Goal: Information Seeking & Learning: Learn about a topic

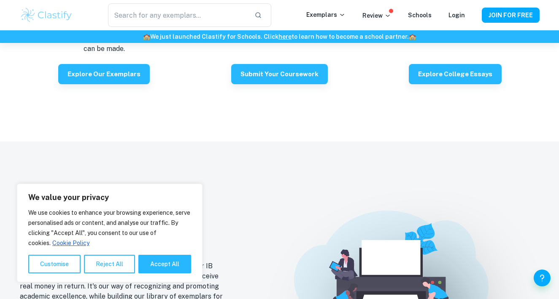
scroll to position [1624, 0]
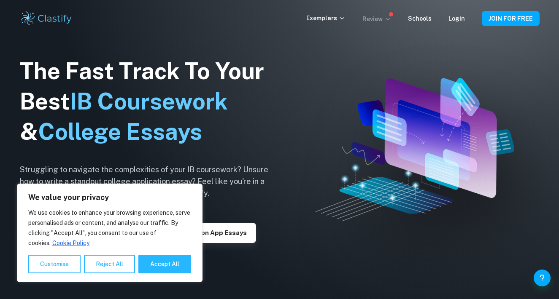
click at [378, 18] on p "Review" at bounding box center [376, 18] width 29 height 9
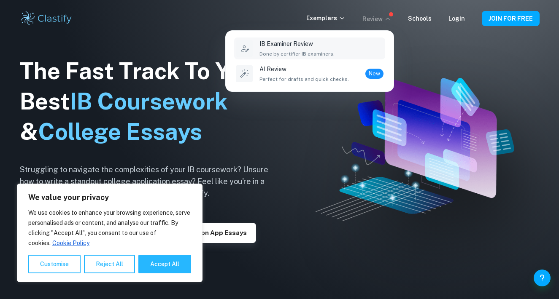
click at [299, 50] on span "Done by certifier IB examiners." at bounding box center [296, 54] width 75 height 8
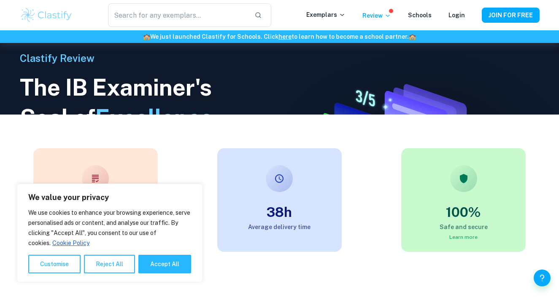
scroll to position [185, 0]
click at [159, 269] on button "Accept All" at bounding box center [164, 264] width 53 height 19
checkbox input "true"
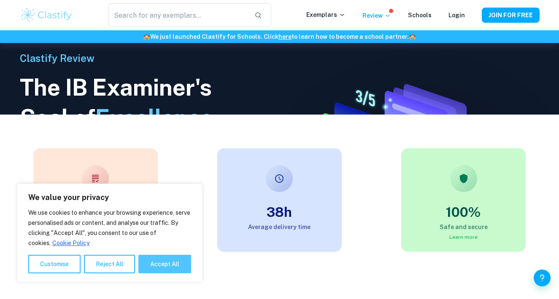
checkbox input "true"
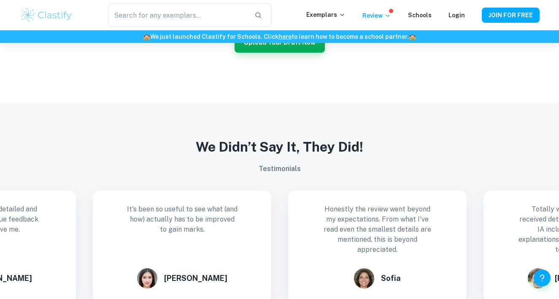
scroll to position [640, 0]
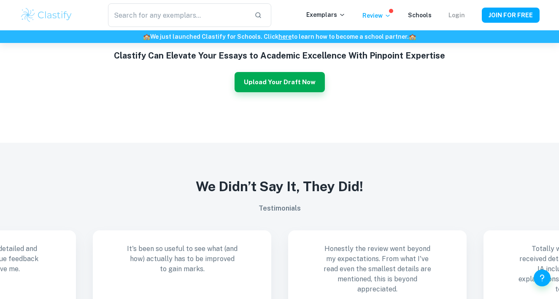
click at [459, 14] on link "Login" at bounding box center [456, 15] width 16 height 7
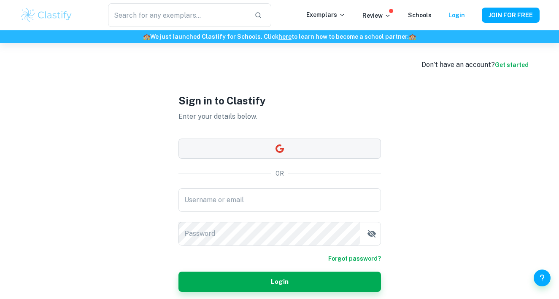
click at [307, 154] on button "button" at bounding box center [279, 149] width 202 height 20
click at [330, 12] on p "Exemplars" at bounding box center [325, 14] width 39 height 9
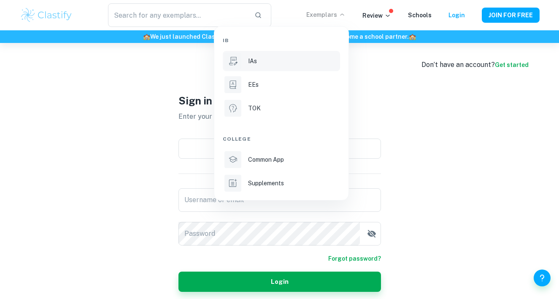
click at [287, 65] on div "IAs" at bounding box center [293, 61] width 90 height 9
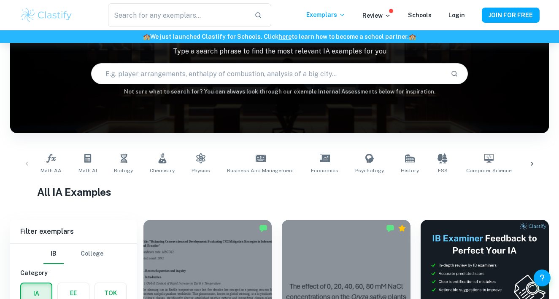
scroll to position [65, 0]
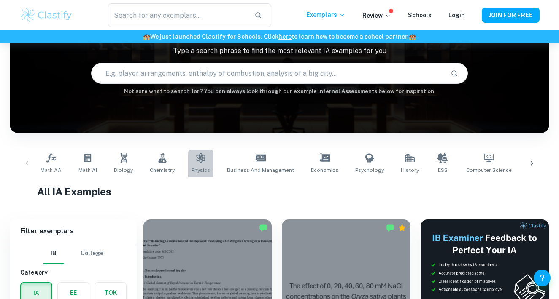
click at [189, 164] on link "Physics" at bounding box center [200, 164] width 25 height 28
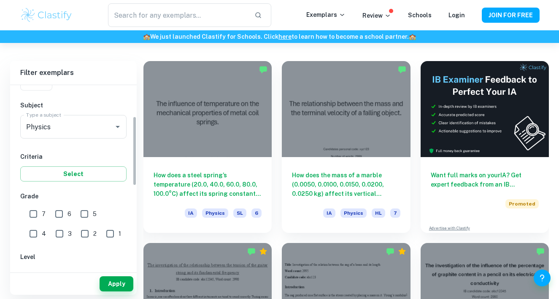
scroll to position [83, 0]
click at [32, 218] on input "7" at bounding box center [33, 212] width 17 height 17
checkbox input "true"
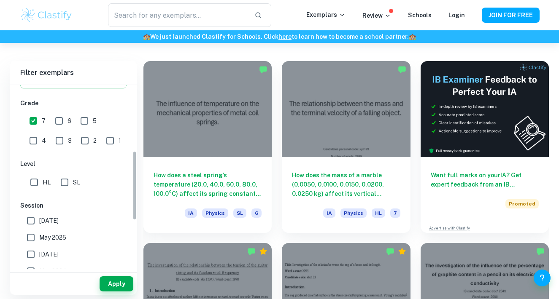
scroll to position [179, 0]
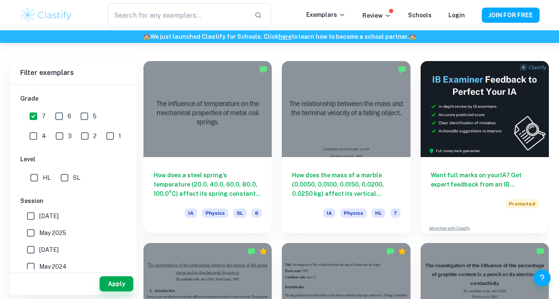
click at [62, 183] on input "SL" at bounding box center [64, 178] width 17 height 17
checkbox input "true"
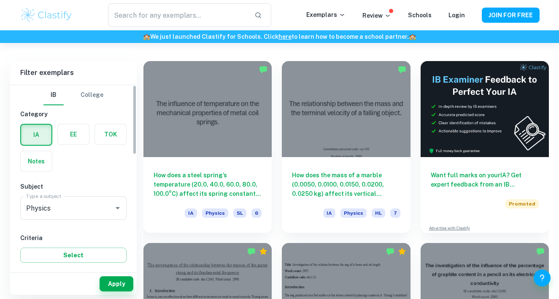
scroll to position [0, 0]
click at [111, 281] on button "Apply" at bounding box center [117, 284] width 34 height 15
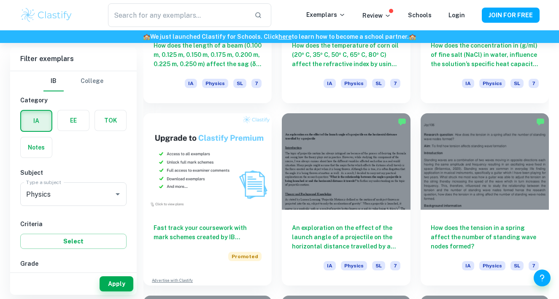
scroll to position [535, 0]
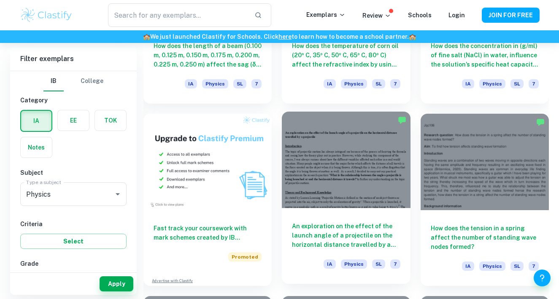
click at [329, 194] on div at bounding box center [346, 160] width 128 height 96
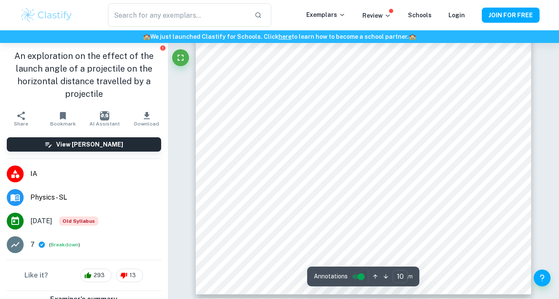
type input "11"
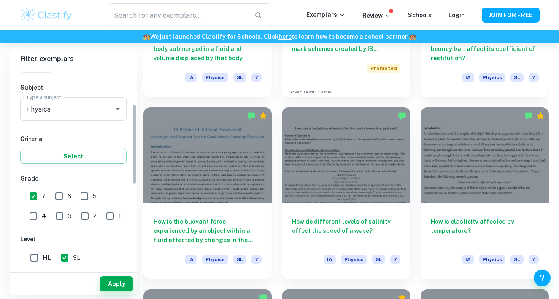
scroll to position [86, 0]
click at [43, 257] on span "HL" at bounding box center [47, 257] width 8 height 9
click at [43, 257] on input "HL" at bounding box center [34, 257] width 17 height 17
checkbox input "true"
click at [65, 255] on input "SL" at bounding box center [64, 257] width 17 height 17
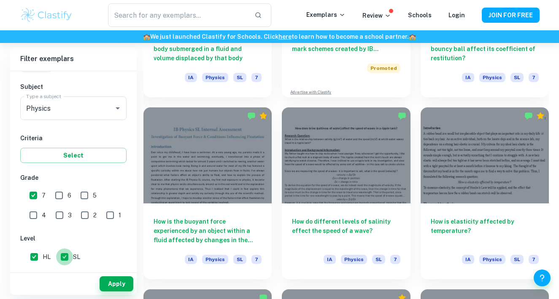
checkbox input "false"
click at [116, 278] on button "Apply" at bounding box center [117, 284] width 34 height 15
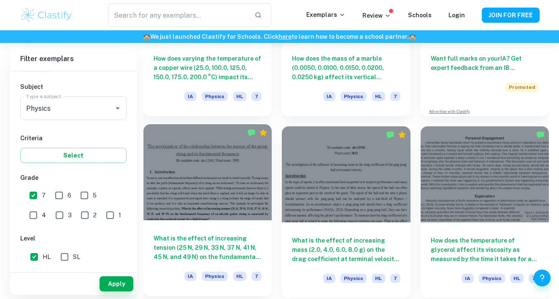
scroll to position [344, 0]
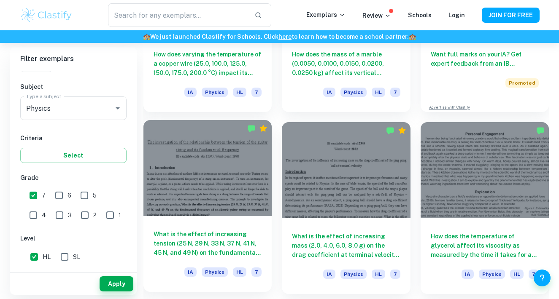
click at [232, 191] on div at bounding box center [207, 168] width 128 height 96
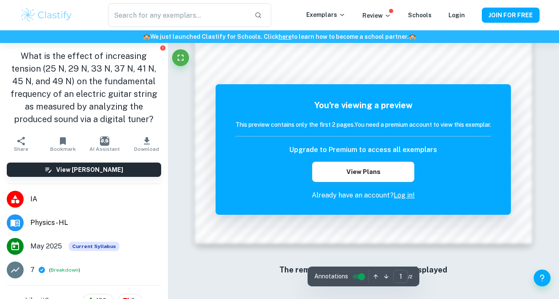
scroll to position [756, 0]
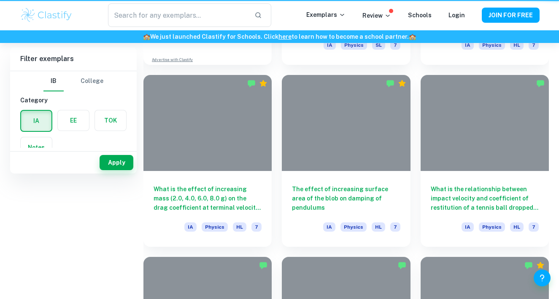
scroll to position [344, 0]
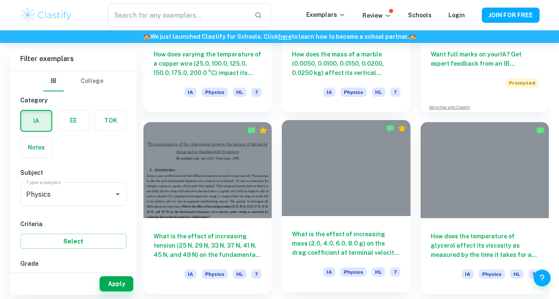
click at [318, 164] on div at bounding box center [346, 168] width 128 height 96
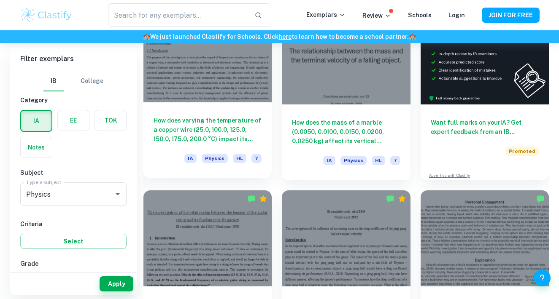
scroll to position [276, 0]
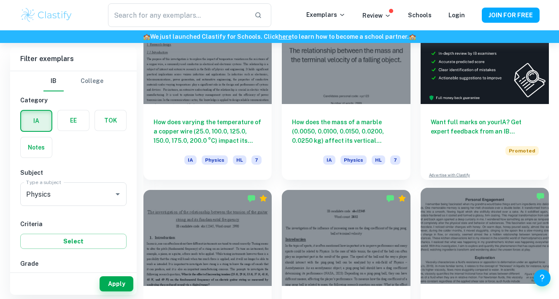
click at [455, 247] on div at bounding box center [485, 236] width 128 height 96
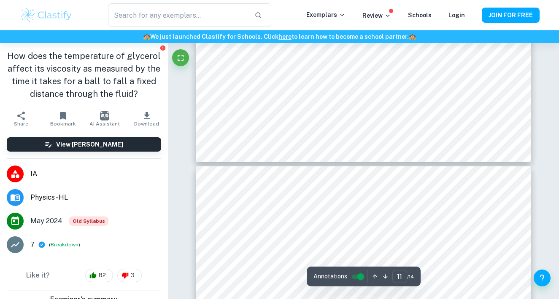
scroll to position [4464, 0]
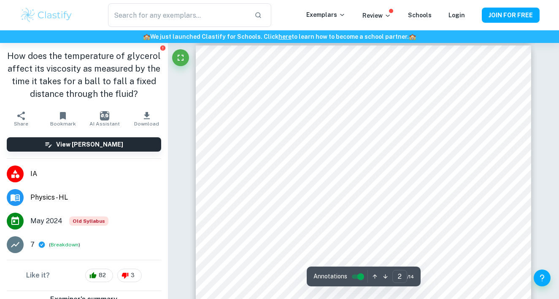
type input "1"
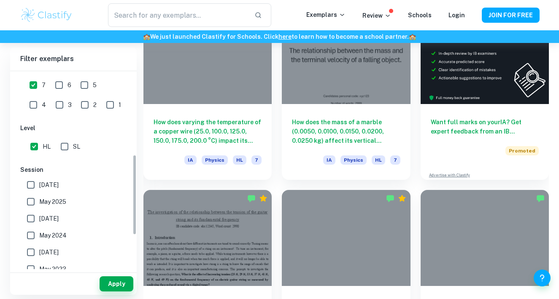
scroll to position [196, 0]
click at [64, 146] on input "SL" at bounding box center [64, 147] width 17 height 17
checkbox input "true"
click at [35, 148] on input "HL" at bounding box center [34, 147] width 17 height 17
checkbox input "false"
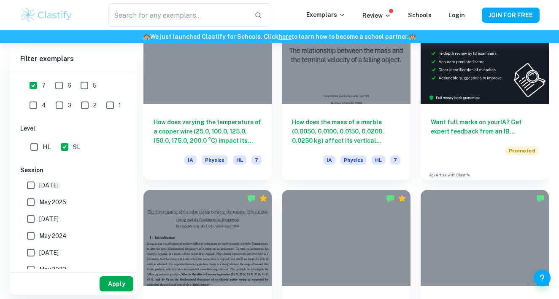
click at [108, 287] on button "Apply" at bounding box center [117, 284] width 34 height 15
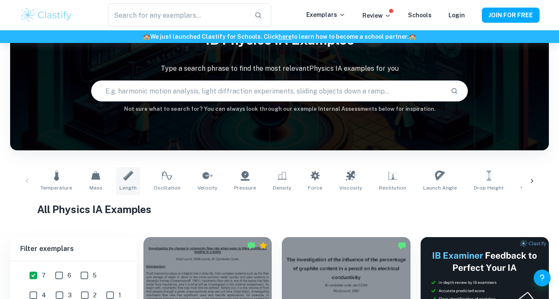
scroll to position [45, 0]
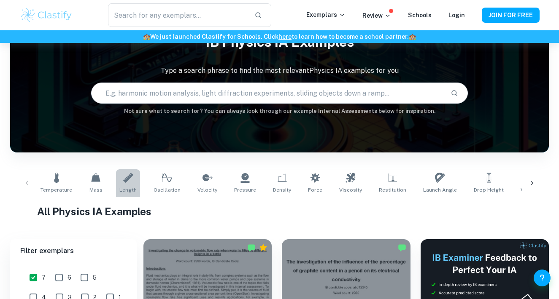
click at [116, 189] on link "Length" at bounding box center [128, 184] width 24 height 28
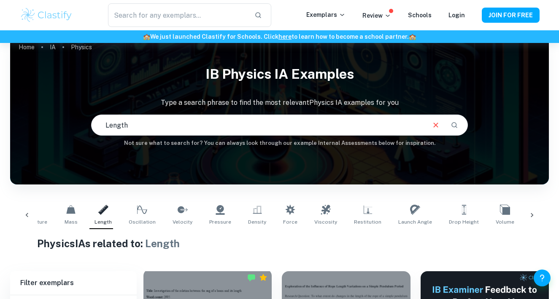
scroll to position [16, 0]
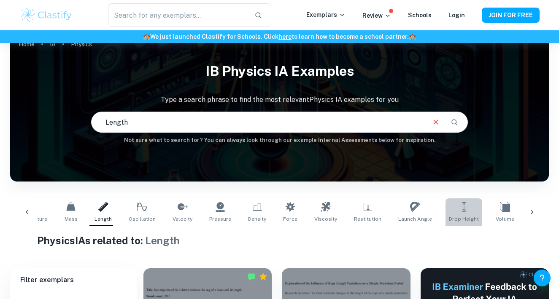
click at [449, 216] on span "Drop Height" at bounding box center [464, 220] width 30 height 8
type input "Drop Height"
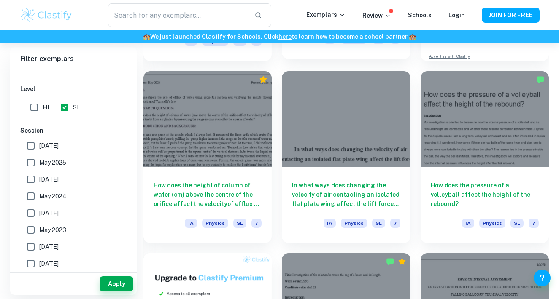
scroll to position [394, 0]
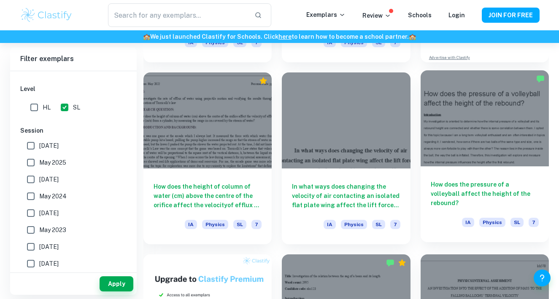
click at [471, 151] on div at bounding box center [485, 118] width 128 height 96
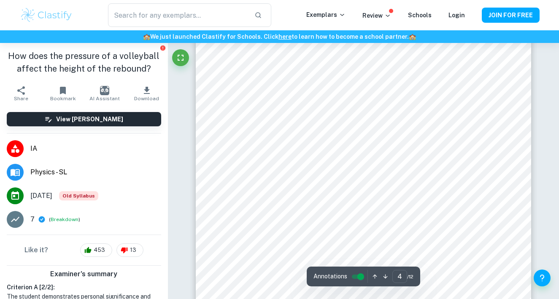
scroll to position [1729, 0]
type input "1"
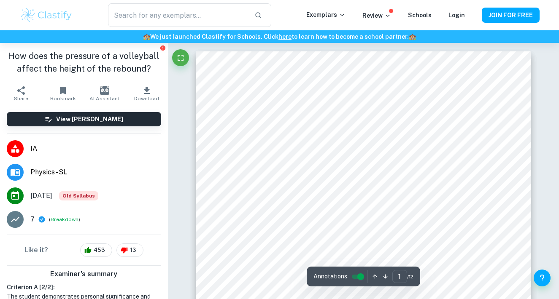
scroll to position [0, 0]
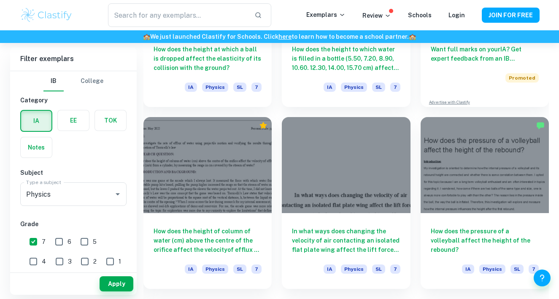
scroll to position [351, 0]
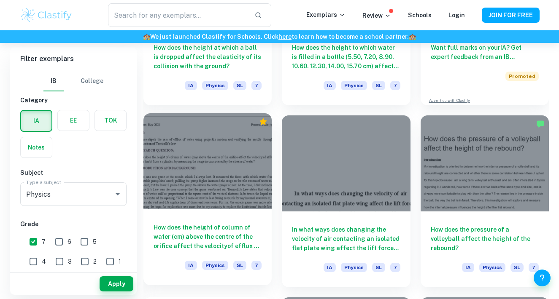
click at [252, 175] on div at bounding box center [207, 161] width 128 height 96
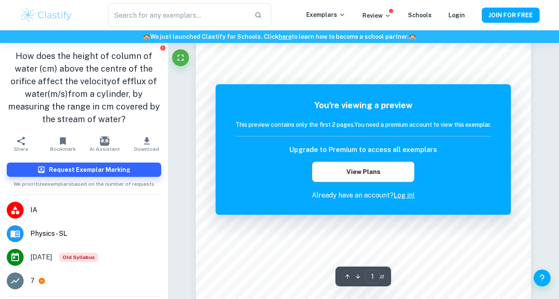
scroll to position [96, 0]
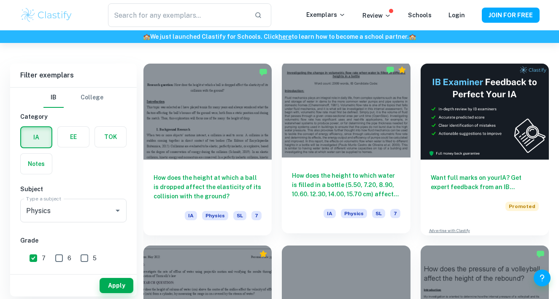
scroll to position [222, 0]
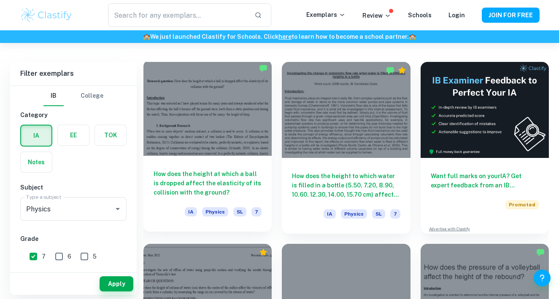
click at [232, 141] on div at bounding box center [207, 108] width 128 height 96
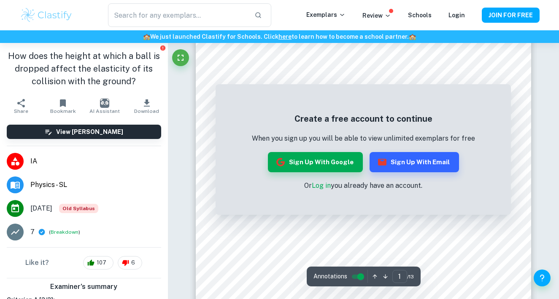
scroll to position [62, 0]
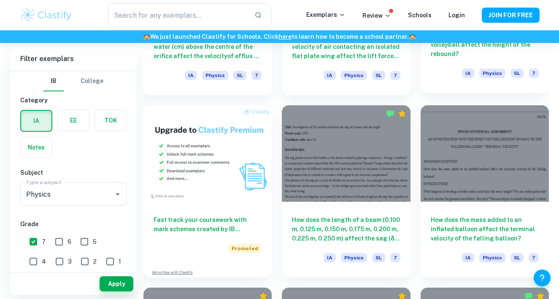
scroll to position [544, 0]
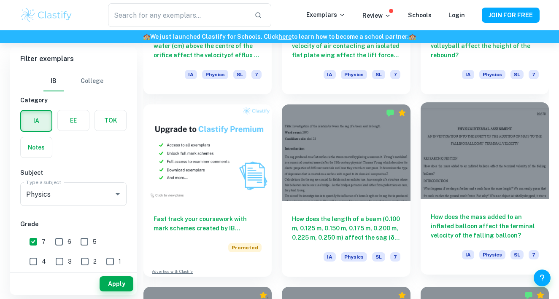
click at [458, 148] on div at bounding box center [485, 150] width 128 height 96
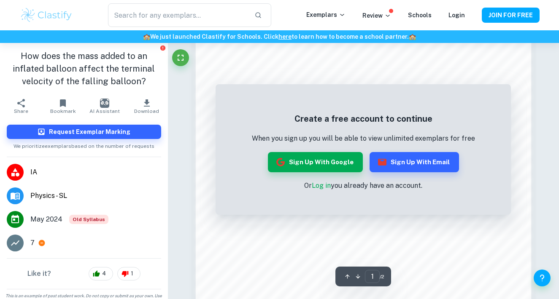
scroll to position [709, 0]
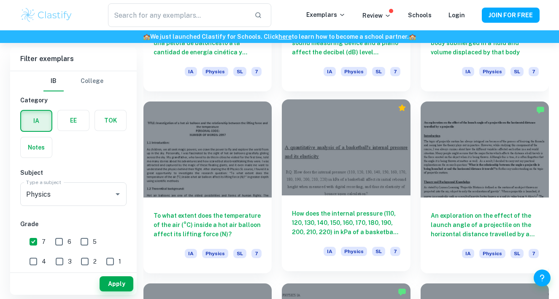
scroll to position [912, 0]
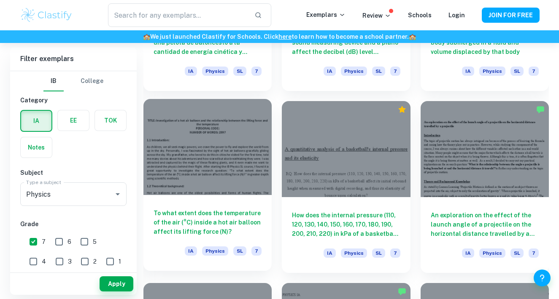
click at [199, 108] on div at bounding box center [207, 147] width 128 height 96
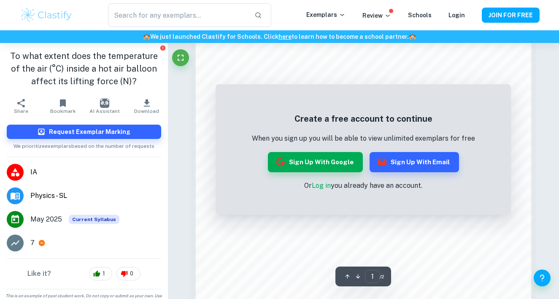
scroll to position [669, 0]
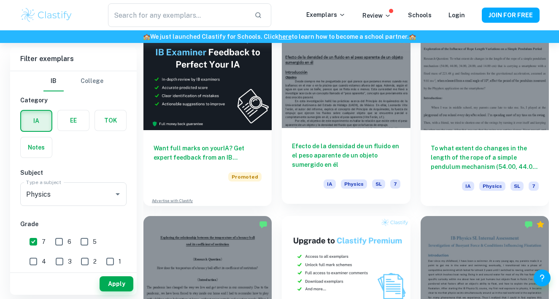
scroll to position [1356, 0]
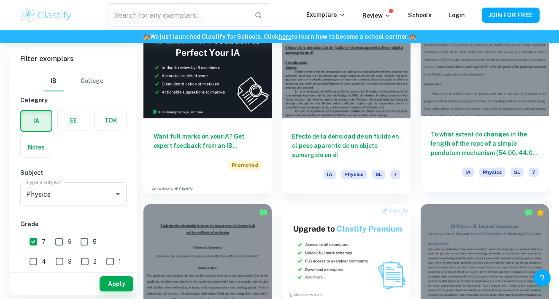
click at [482, 98] on div at bounding box center [485, 68] width 128 height 96
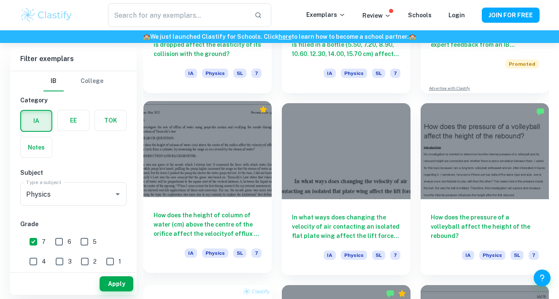
scroll to position [366, 0]
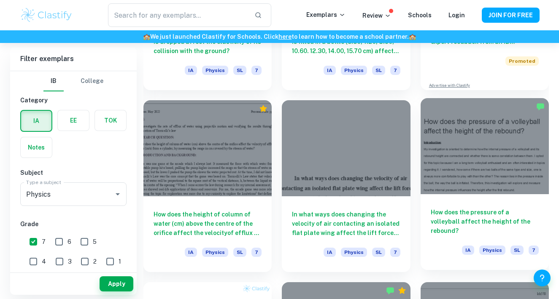
click at [440, 163] on div at bounding box center [485, 146] width 128 height 96
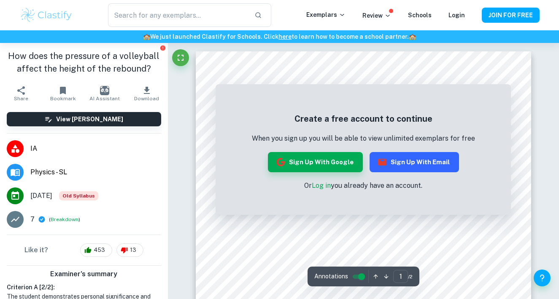
click at [390, 165] on button "Sign up with Email" at bounding box center [413, 162] width 89 height 20
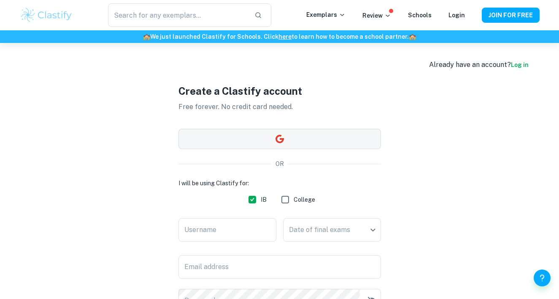
click at [297, 136] on button "button" at bounding box center [279, 139] width 202 height 20
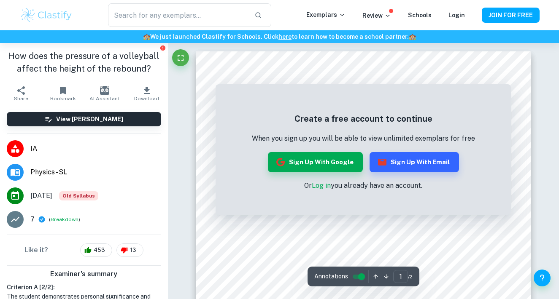
scroll to position [16, 0]
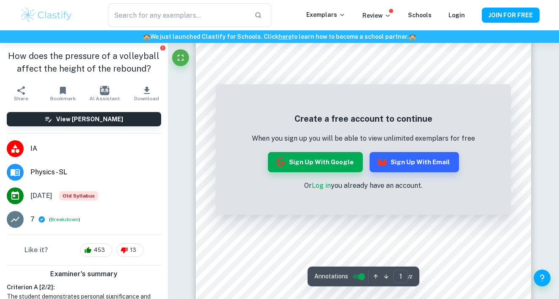
click at [321, 187] on link "Log in" at bounding box center [321, 186] width 19 height 8
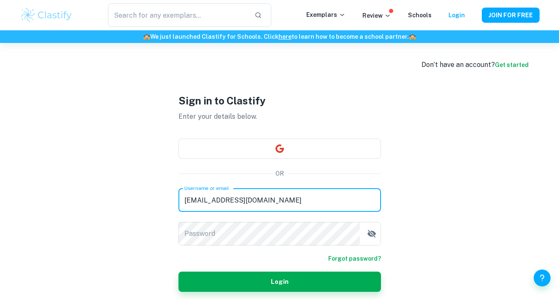
type input "ataila.hidayat@sma-ktb.sch.id"
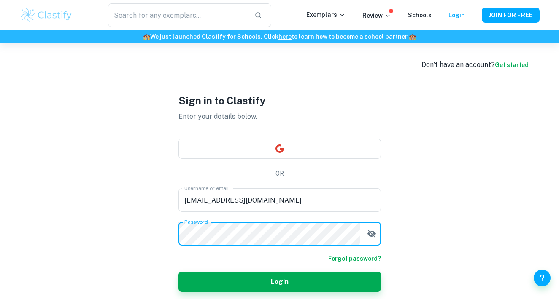
click at [377, 235] on button "button" at bounding box center [371, 234] width 17 height 17
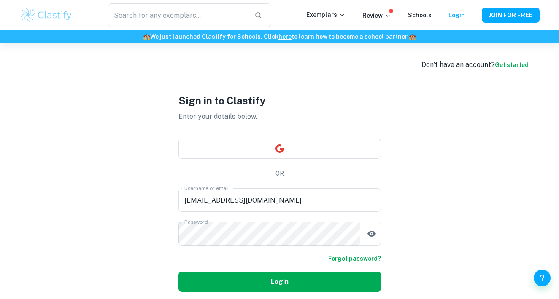
click at [332, 290] on button "Login" at bounding box center [279, 282] width 202 height 20
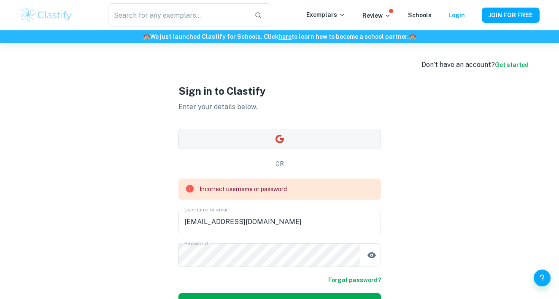
click at [378, 135] on button "button" at bounding box center [279, 139] width 202 height 20
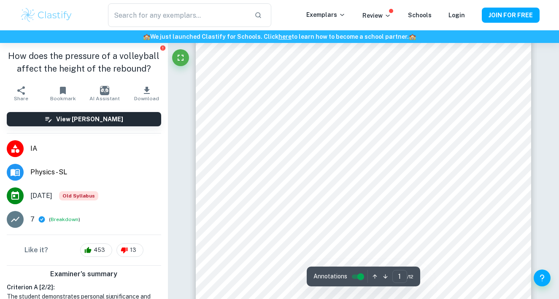
scroll to position [70, 0]
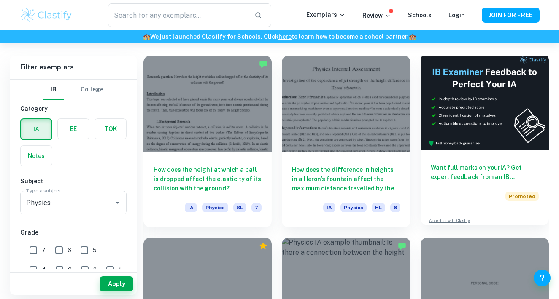
scroll to position [243, 0]
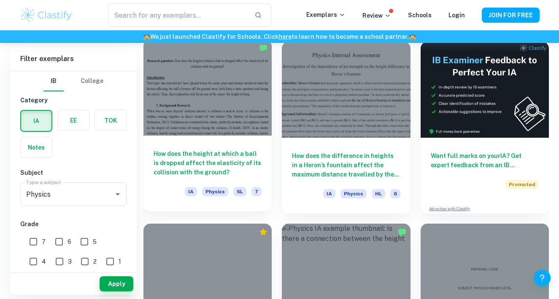
click at [218, 159] on h6 "How does the height at which a ball is dropped affect the elasticity of its col…" at bounding box center [208, 163] width 108 height 28
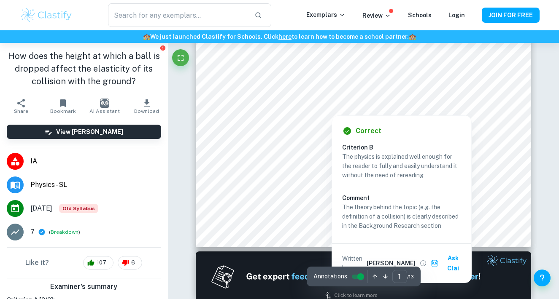
scroll to position [280, 0]
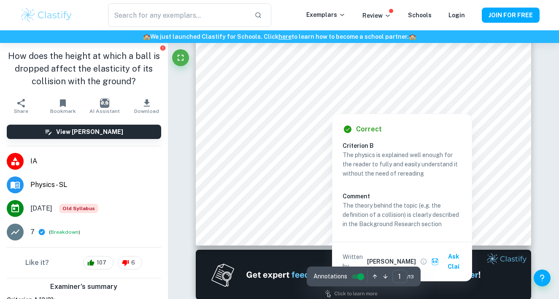
click at [298, 108] on div at bounding box center [331, 106] width 191 height 12
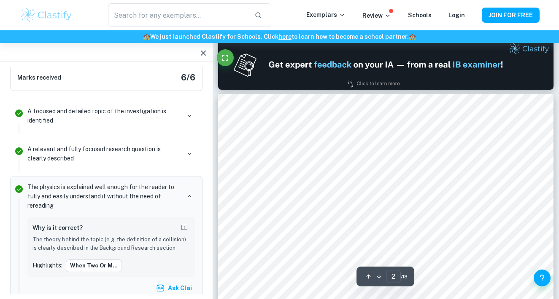
scroll to position [494, 0]
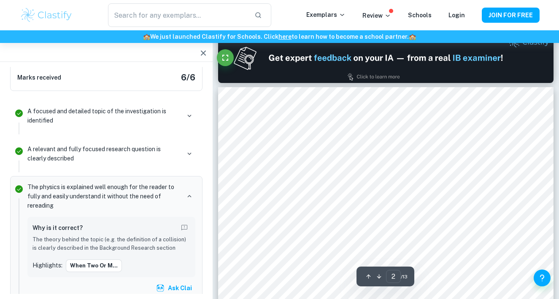
type input "1"
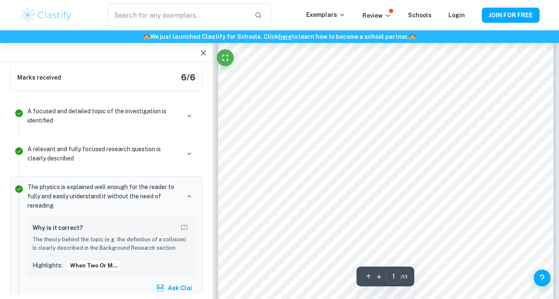
scroll to position [138, 0]
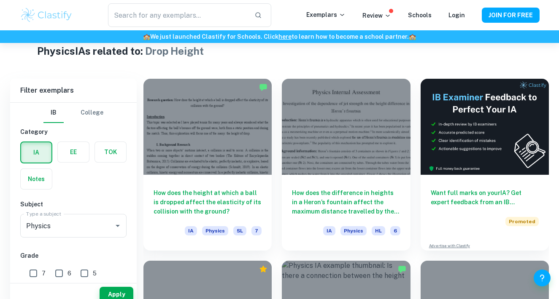
scroll to position [217, 0]
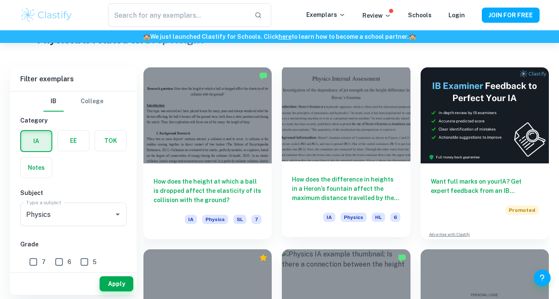
click at [318, 163] on div "How does the difference in heights in a Heron’s fountain affect the maximum dis…" at bounding box center [346, 200] width 128 height 76
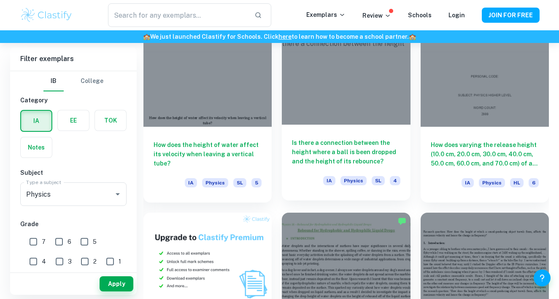
scroll to position [448, 0]
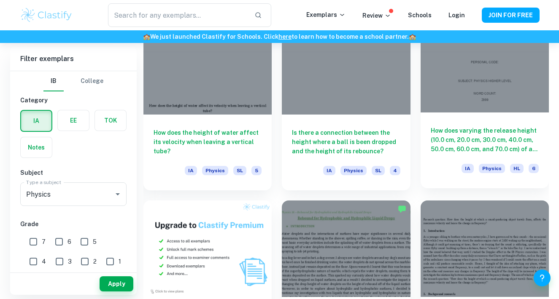
click at [458, 144] on h6 "How does varying the release height (10.0 cm, 20.0 cm, 30.0 cm, 40.0 cm, 50.0 c…" at bounding box center [485, 140] width 108 height 28
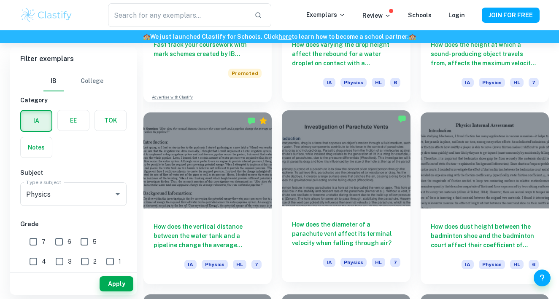
scroll to position [788, 0]
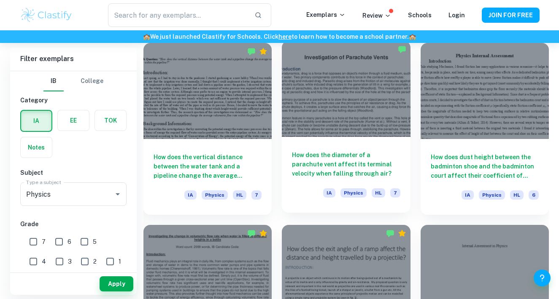
click at [364, 147] on div "How does the diameter of a parachute vent affect its terminal velocity when fal…" at bounding box center [346, 175] width 128 height 76
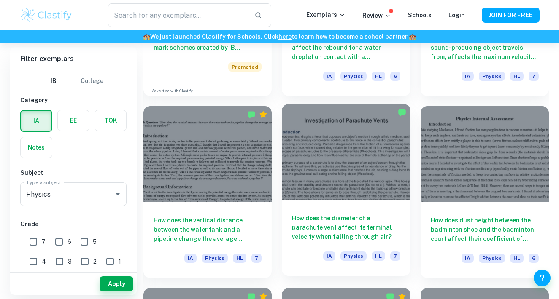
scroll to position [725, 0]
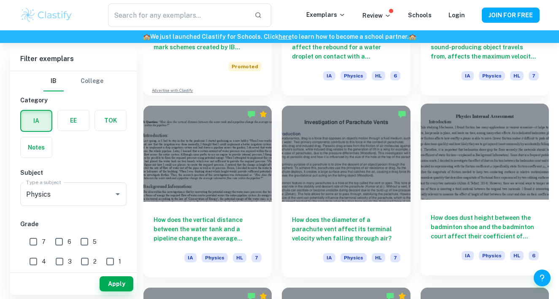
drag, startPoint x: 448, startPoint y: 192, endPoint x: 465, endPoint y: 170, distance: 27.4
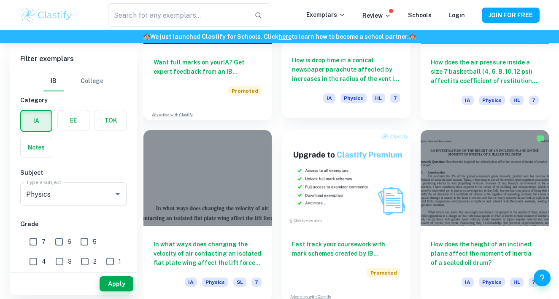
scroll to position [1434, 0]
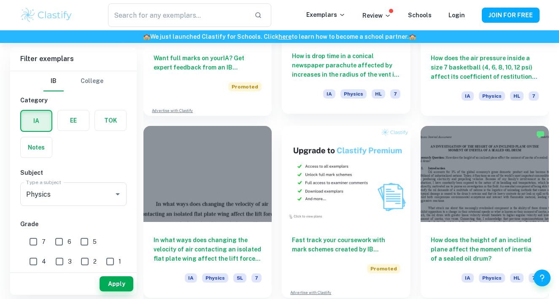
click at [355, 58] on h6 "How is drop time in a conical newspaper parachute affected by increases in the …" at bounding box center [346, 65] width 108 height 28
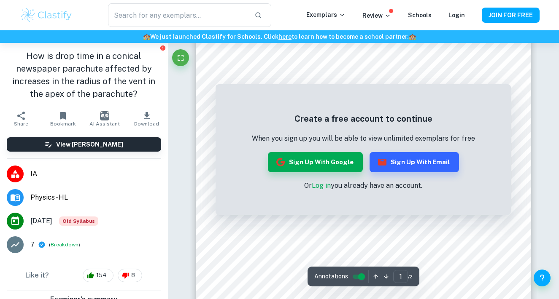
scroll to position [27, 0]
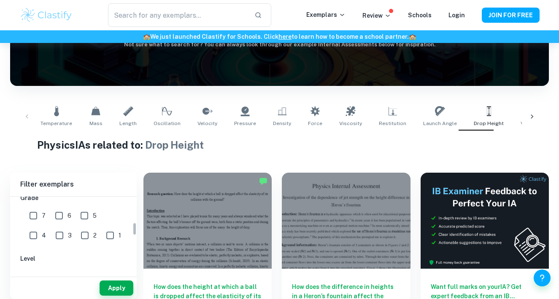
scroll to position [152, 0]
click at [29, 211] on input "7" at bounding box center [33, 215] width 17 height 17
checkbox input "true"
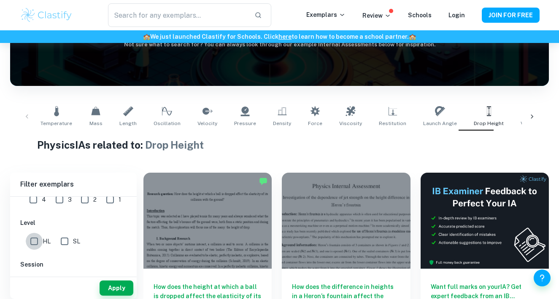
click at [33, 240] on input "HL" at bounding box center [34, 241] width 17 height 17
checkbox input "true"
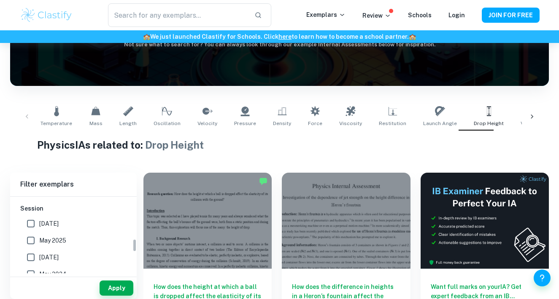
scroll to position [261, 0]
click at [119, 293] on button "Apply" at bounding box center [117, 288] width 34 height 15
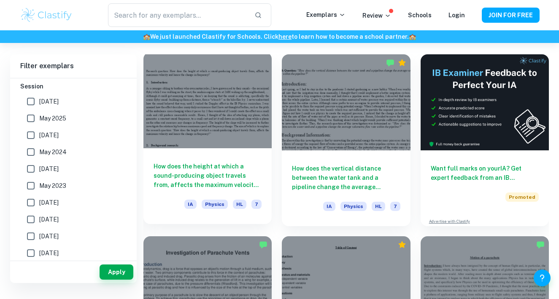
scroll to position [209, 0]
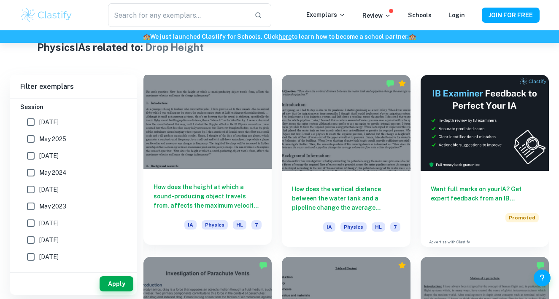
click at [195, 144] on div at bounding box center [207, 121] width 128 height 96
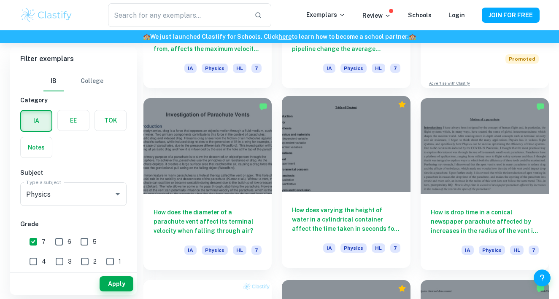
scroll to position [371, 0]
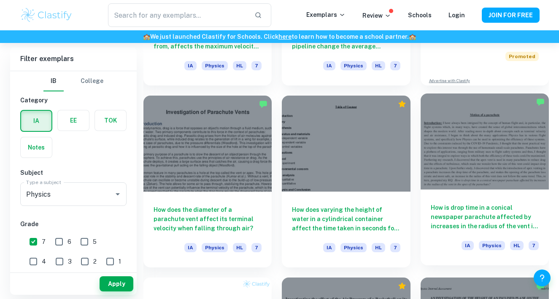
click at [459, 155] on div at bounding box center [485, 142] width 128 height 96
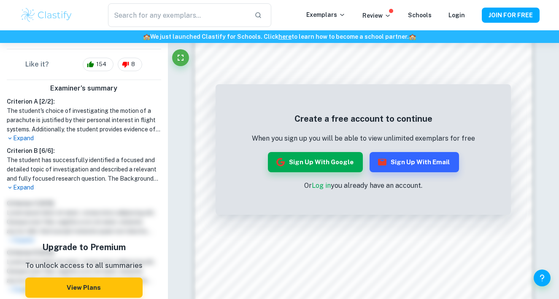
scroll to position [212, 0]
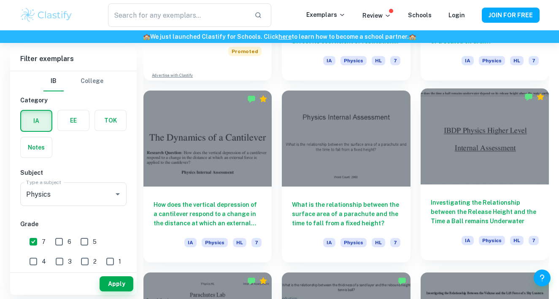
scroll to position [740, 0]
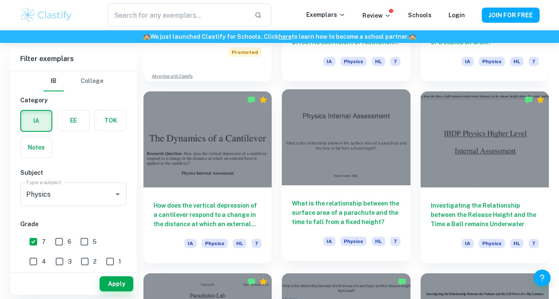
click at [376, 144] on div at bounding box center [346, 137] width 128 height 96
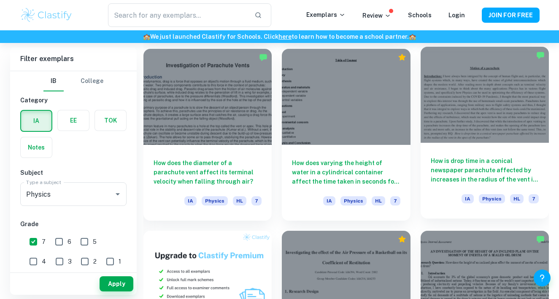
scroll to position [423, 0]
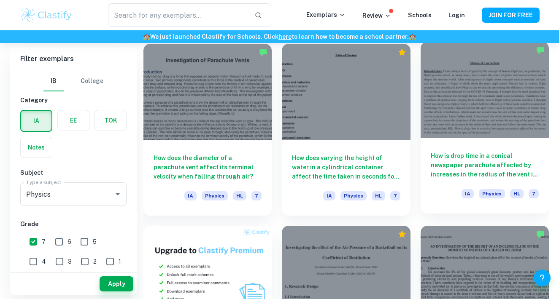
click at [451, 172] on h6 "How is drop time in a conical newspaper parachute affected by increases in the …" at bounding box center [485, 165] width 108 height 28
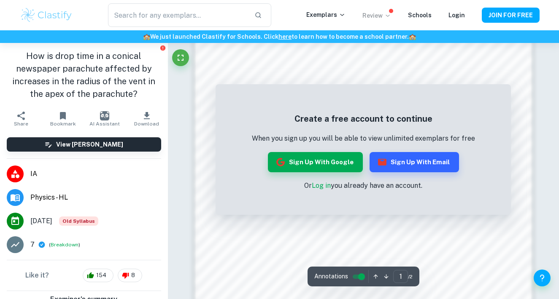
scroll to position [725, 0]
